Goal: Task Accomplishment & Management: Manage account settings

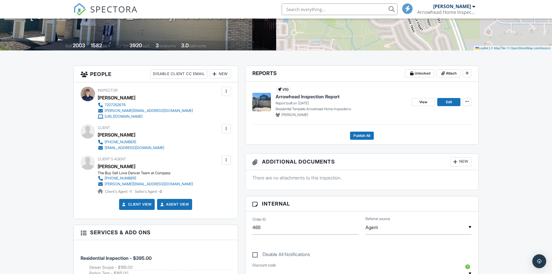
scroll to position [104, 0]
click at [447, 102] on span "Edit" at bounding box center [449, 102] width 6 height 6
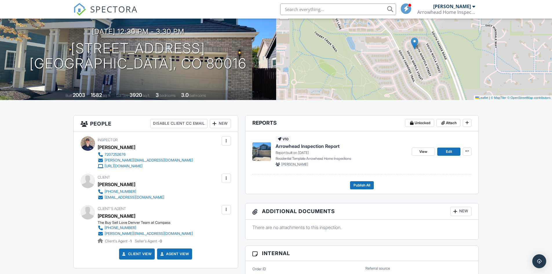
scroll to position [58, 0]
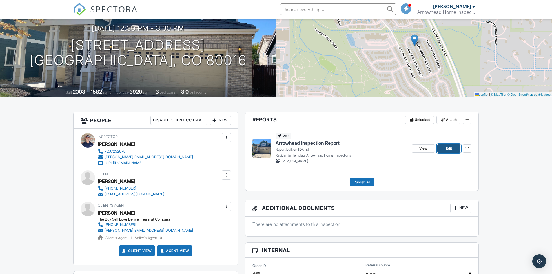
click at [443, 147] on link "Edit" at bounding box center [448, 148] width 23 height 8
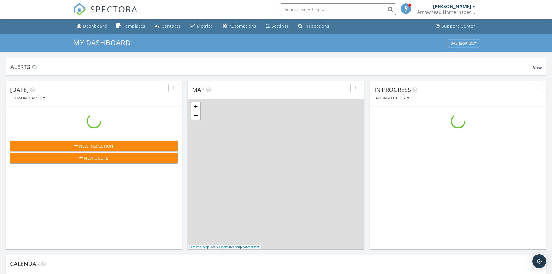
scroll to position [536, 561]
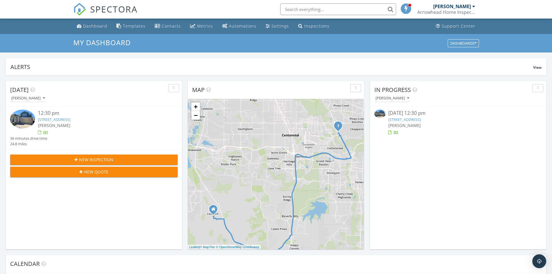
click at [70, 120] on link "[STREET_ADDRESS]" at bounding box center [54, 119] width 32 height 5
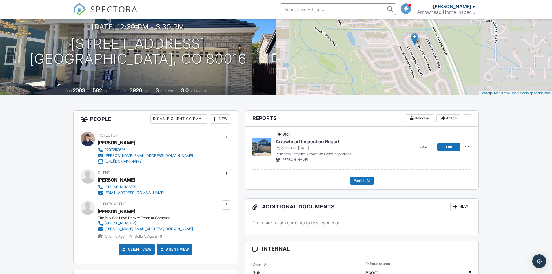
scroll to position [58, 0]
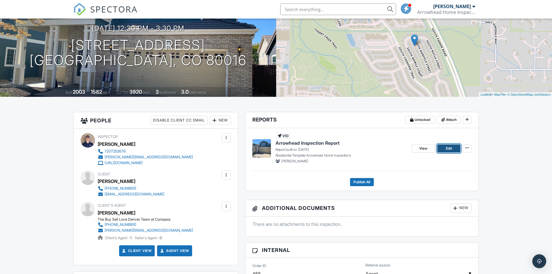
click at [446, 148] on span "Edit" at bounding box center [449, 148] width 6 height 6
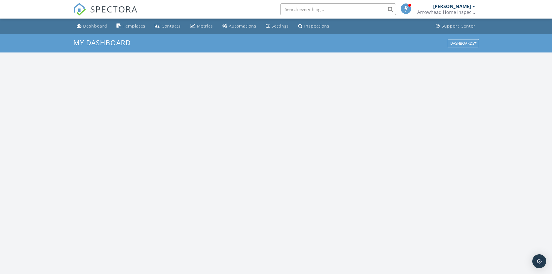
scroll to position [536, 561]
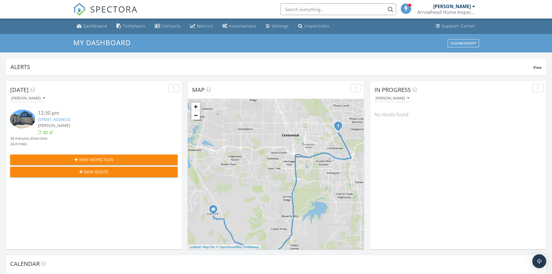
click at [56, 120] on link "[STREET_ADDRESS]" at bounding box center [54, 119] width 32 height 5
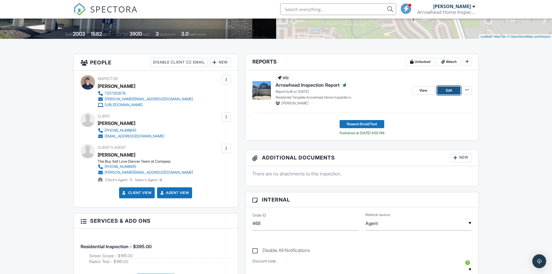
click at [448, 88] on span "Edit" at bounding box center [449, 91] width 6 height 6
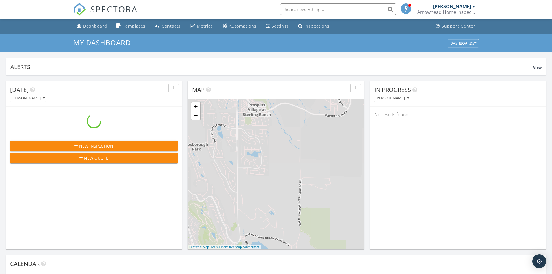
scroll to position [536, 561]
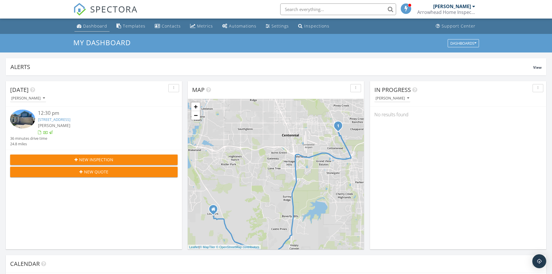
click at [95, 25] on div "Dashboard" at bounding box center [95, 26] width 24 height 6
click at [205, 26] on div "Metrics" at bounding box center [205, 26] width 16 height 6
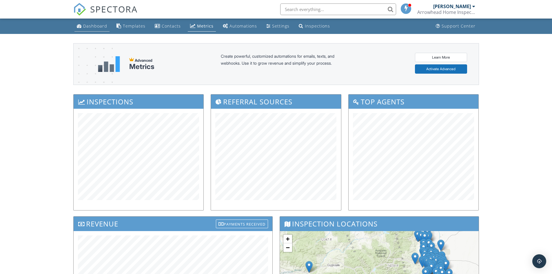
click at [99, 24] on div "Dashboard" at bounding box center [95, 26] width 24 height 6
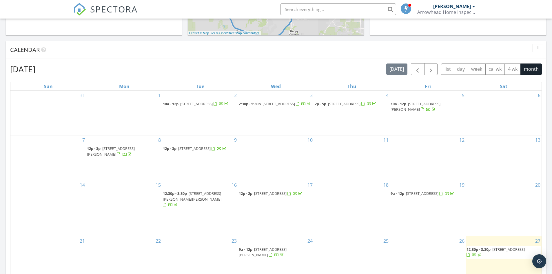
scroll to position [232, 0]
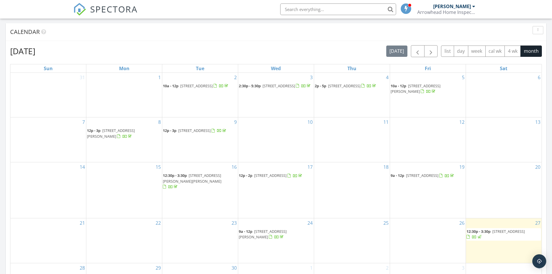
click at [286, 229] on span "[STREET_ADDRESS][PERSON_NAME]" at bounding box center [263, 234] width 48 height 11
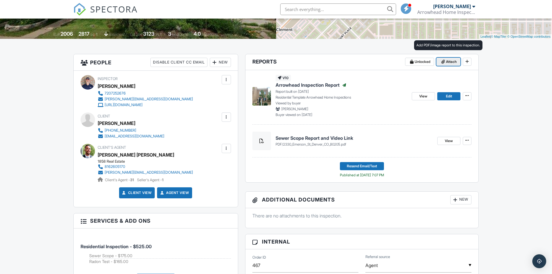
click at [453, 61] on span "Attach" at bounding box center [451, 62] width 11 height 6
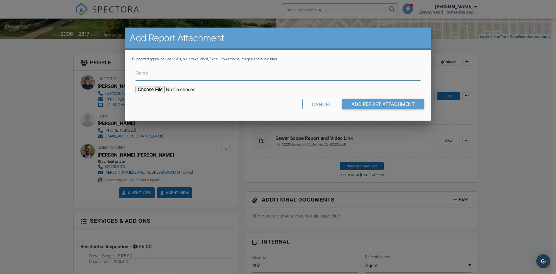
click at [153, 74] on input "Name" at bounding box center [278, 73] width 285 height 14
type input "Radon Report"
click at [153, 91] on input "file" at bounding box center [185, 89] width 99 height 7
type input "C:\fakepath\2330-[PERSON_NAME]-St_RadonReport_.pdf"
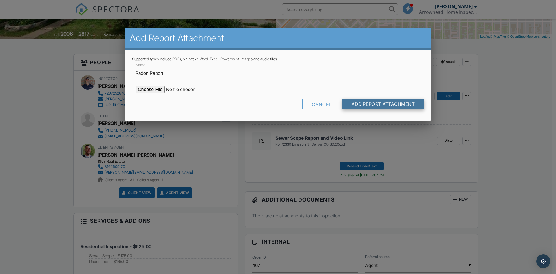
click at [372, 103] on input "Add Report Attachment" at bounding box center [384, 104] width 82 height 10
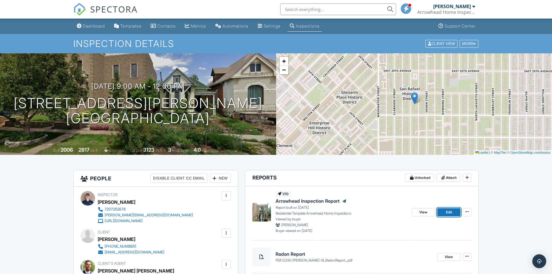
click at [447, 212] on span "Edit" at bounding box center [449, 212] width 6 height 6
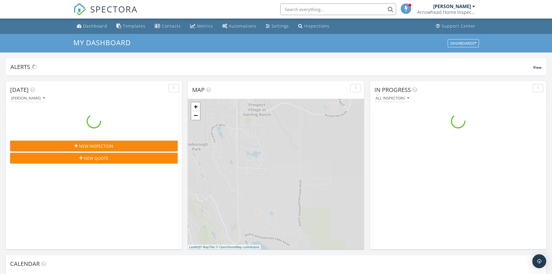
scroll to position [536, 561]
